Goal: Task Accomplishment & Management: Use online tool/utility

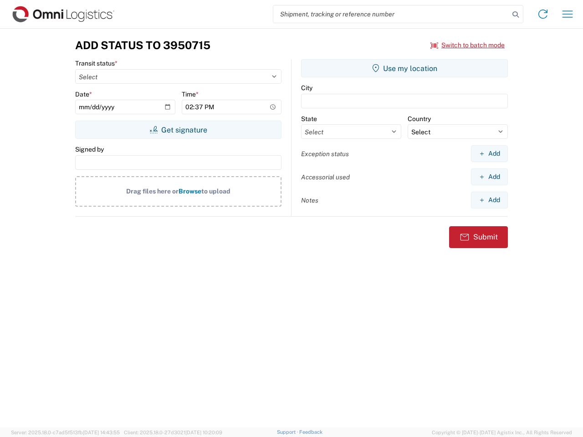
click at [391, 14] on input "search" at bounding box center [391, 13] width 236 height 17
click at [515, 15] on icon at bounding box center [515, 14] width 13 height 13
click at [543, 14] on icon at bounding box center [543, 14] width 15 height 15
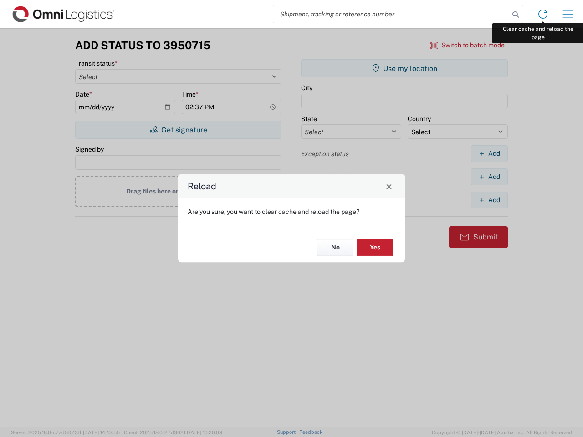
click at [567, 14] on div "Reload Are you sure, you want to clear cache and reload the page? No Yes" at bounding box center [291, 218] width 583 height 437
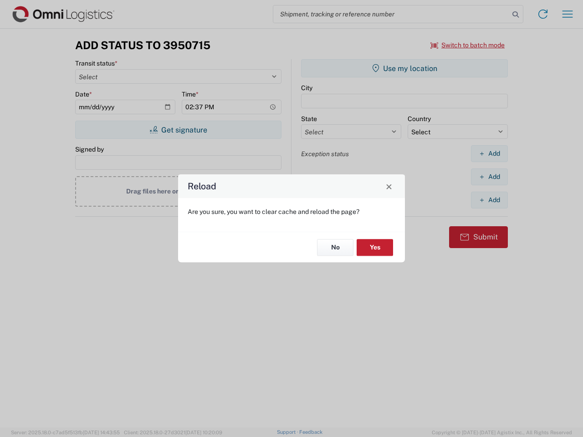
click at [468, 45] on div "Reload Are you sure, you want to clear cache and reload the page? No Yes" at bounding box center [291, 218] width 583 height 437
click at [178, 130] on div "Reload Are you sure, you want to clear cache and reload the page? No Yes" at bounding box center [291, 218] width 583 height 437
click at [404, 68] on div "Reload Are you sure, you want to clear cache and reload the page? No Yes" at bounding box center [291, 218] width 583 height 437
click at [489, 153] on div "Reload Are you sure, you want to clear cache and reload the page? No Yes" at bounding box center [291, 218] width 583 height 437
click at [489, 177] on div "Reload Are you sure, you want to clear cache and reload the page? No Yes" at bounding box center [291, 218] width 583 height 437
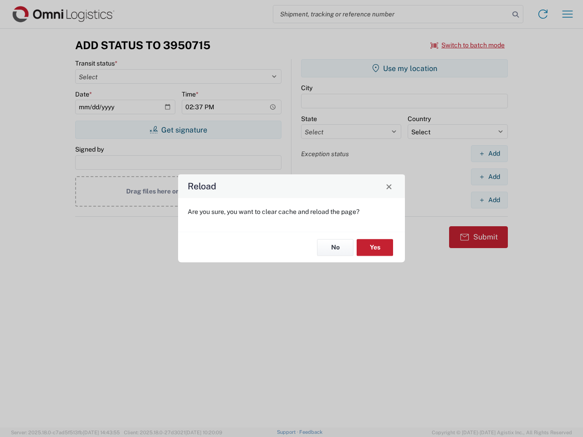
click at [489, 200] on div "Reload Are you sure, you want to clear cache and reload the page? No Yes" at bounding box center [291, 218] width 583 height 437
